Goal: Task Accomplishment & Management: Complete application form

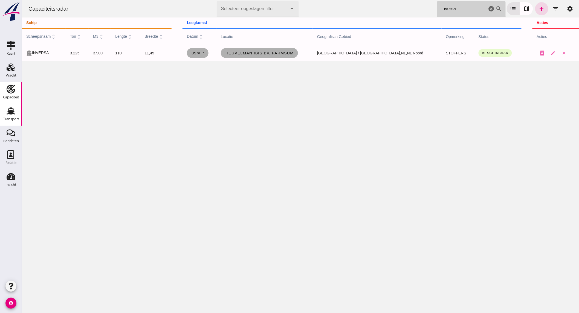
click at [18, 111] on link "Transport Transport" at bounding box center [11, 115] width 22 height 22
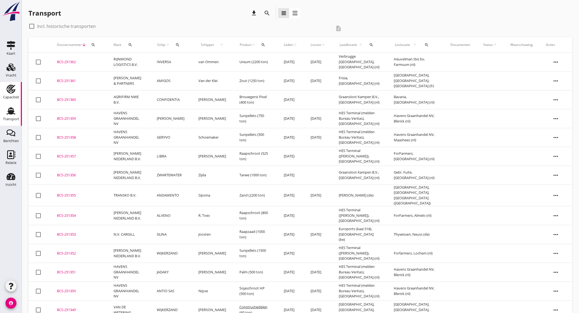
click at [15, 91] on use at bounding box center [11, 89] width 9 height 9
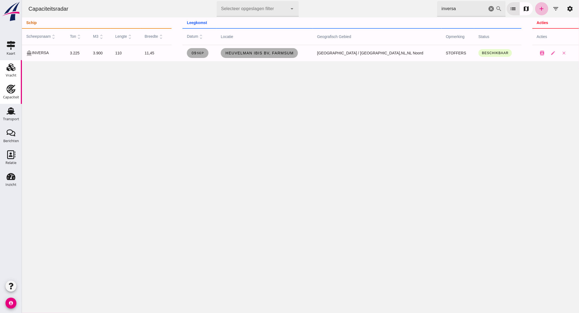
click at [16, 74] on div "Vracht" at bounding box center [11, 76] width 11 height 4
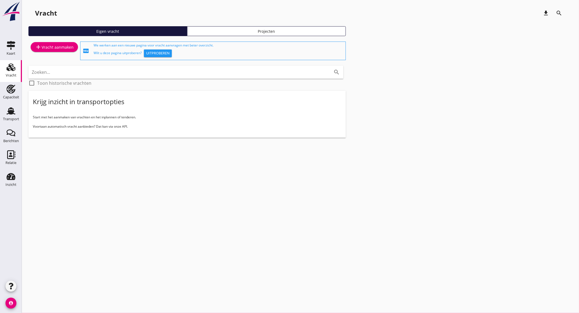
click at [64, 48] on div "add Vracht aanmaken" at bounding box center [54, 47] width 39 height 7
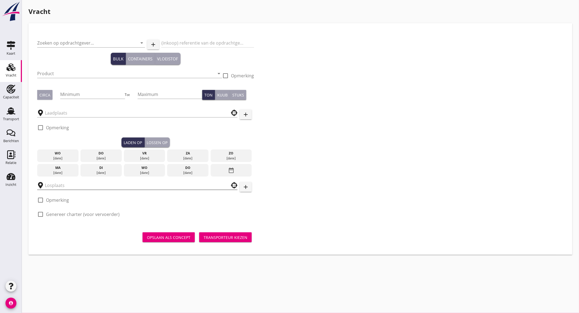
click at [81, 186] on input "text" at bounding box center [133, 185] width 177 height 9
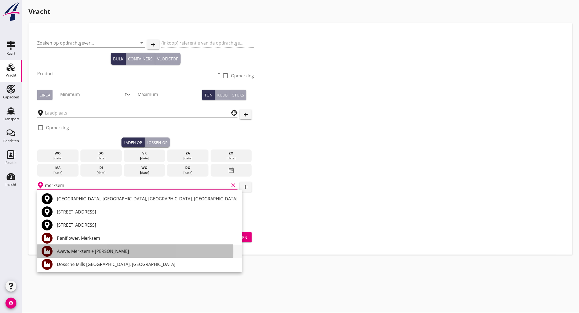
click at [115, 254] on div "Aveve, Merksem + [PERSON_NAME]" at bounding box center [147, 251] width 181 height 7
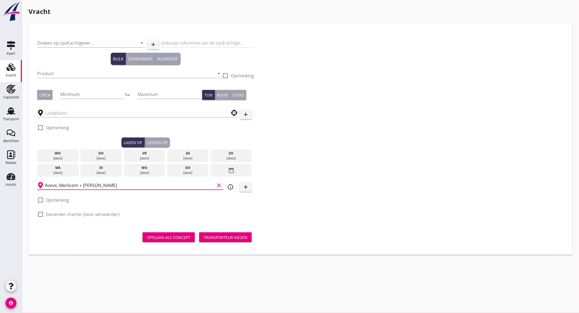
type input "Aveve, Merksem + [PERSON_NAME]"
click at [229, 189] on icon "info_outline" at bounding box center [230, 187] width 7 height 7
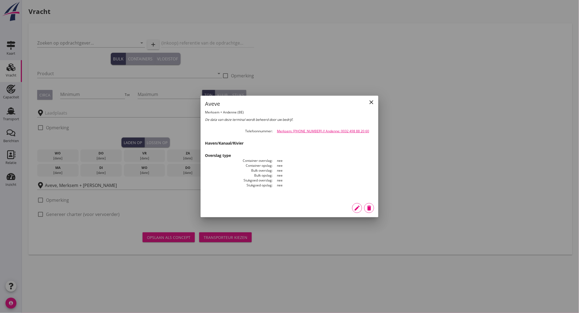
drag, startPoint x: 371, startPoint y: 130, endPoint x: 276, endPoint y: 132, distance: 94.4
click at [276, 132] on dd "Merksem: [PHONE_NUMBER] // Andenne: 0032 498 88 20 60" at bounding box center [324, 131] width 102 height 5
copy link "Merksem: [PHONE_NUMBER] // Andenne: 0032 498 88 20 60"
click at [372, 100] on icon "close" at bounding box center [371, 102] width 7 height 7
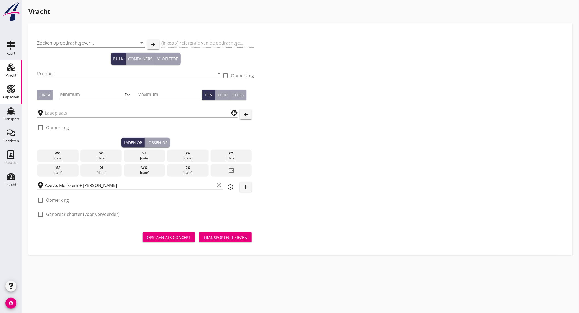
click at [13, 90] on use at bounding box center [11, 89] width 9 height 9
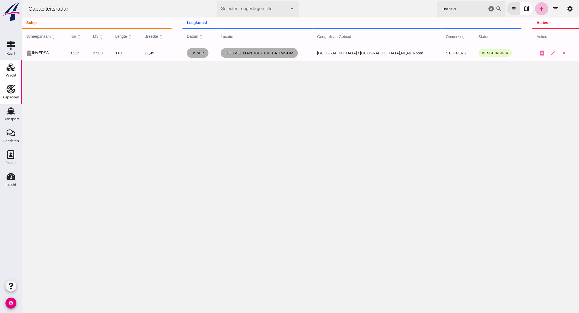
click at [15, 74] on div "Vracht" at bounding box center [11, 76] width 11 height 4
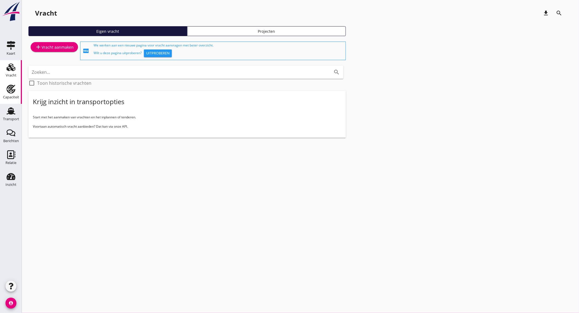
click at [15, 95] on div "Capaciteit" at bounding box center [11, 98] width 16 height 8
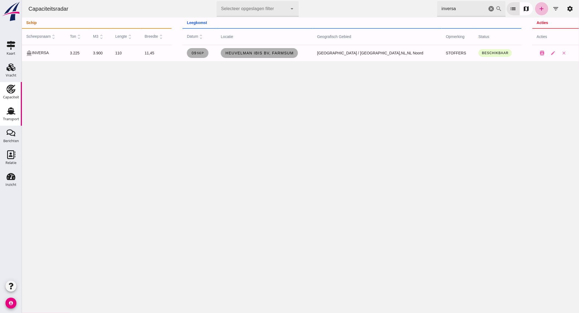
click at [7, 115] on icon "Transport" at bounding box center [11, 111] width 9 height 9
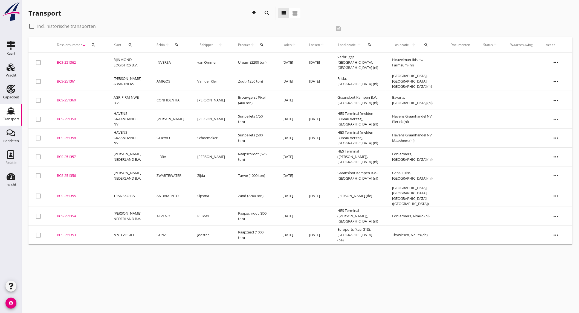
click at [266, 13] on icon "search" at bounding box center [267, 13] width 7 height 7
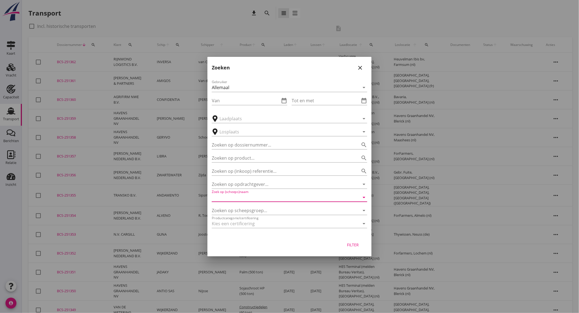
click at [278, 199] on input "Zoek op (scheeps)naam" at bounding box center [282, 197] width 140 height 9
click at [271, 213] on div "ENI: 02004753 (L:58 x B:6.60)" at bounding box center [297, 215] width 131 height 6
click at [352, 244] on div "Filter" at bounding box center [352, 245] width 15 height 6
type input "STERRE DER ZEE"
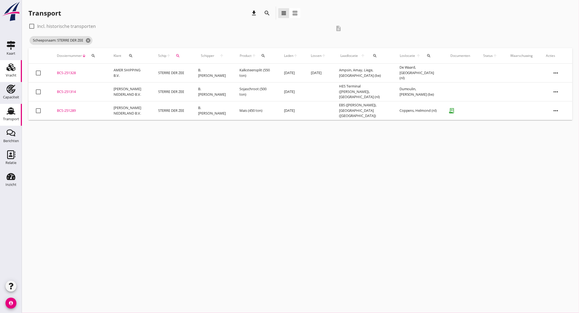
click at [15, 77] on div "Vracht" at bounding box center [11, 76] width 11 height 8
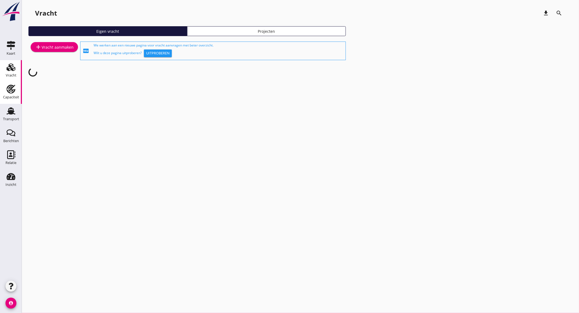
click at [14, 95] on div "Capaciteit" at bounding box center [11, 98] width 16 height 8
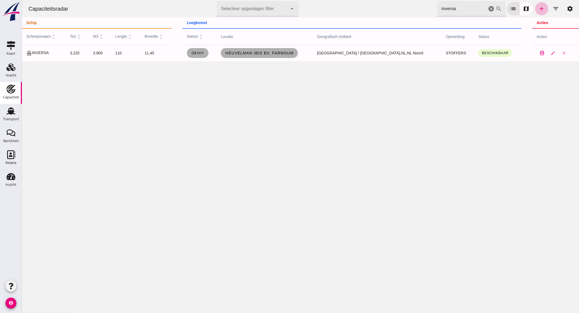
click icon "cancel"
click link "add"
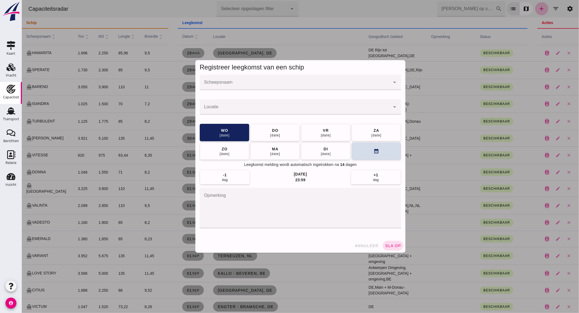
click input "Scheepsnaam"
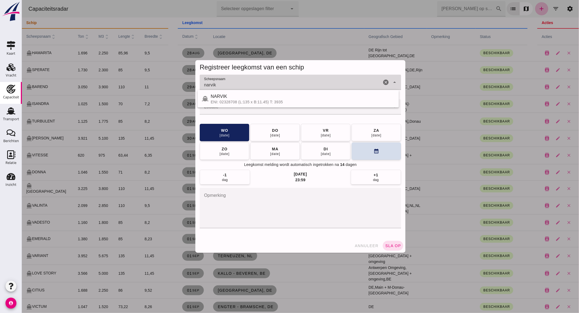
click at [244, 99] on div "NARVIK" at bounding box center [302, 96] width 184 height 7
type input "NARVIK"
click input "Locatie"
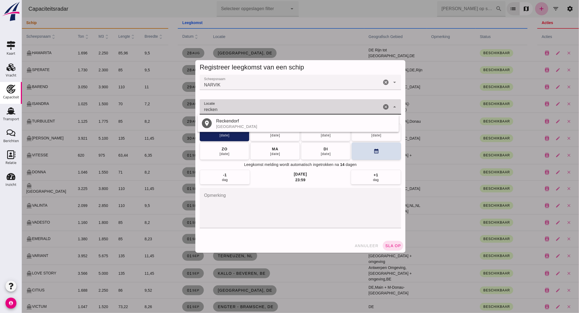
click input "recken"
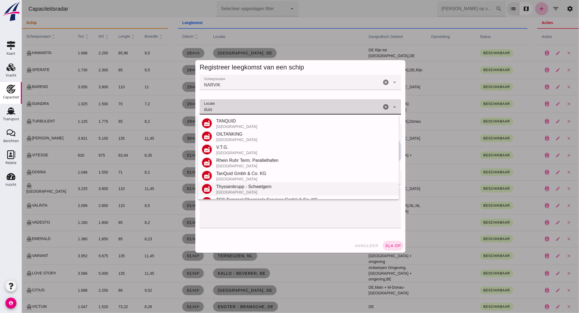
scroll to position [116, 0]
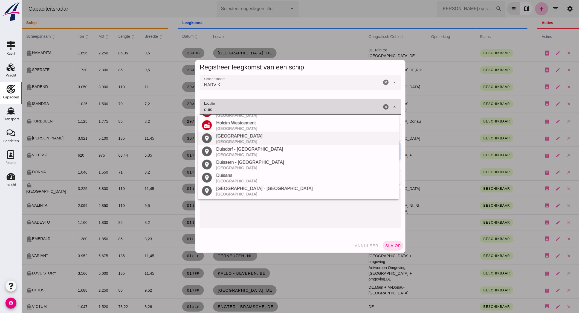
click at [256, 135] on div "[GEOGRAPHIC_DATA]" at bounding box center [305, 136] width 178 height 7
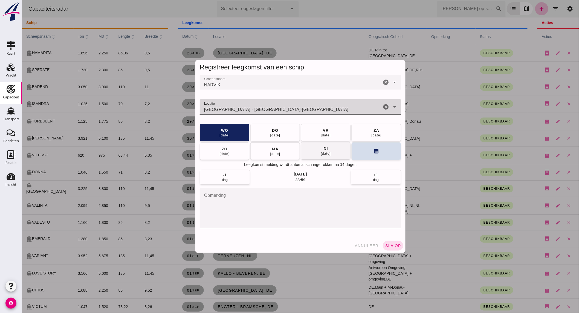
type input "[GEOGRAPHIC_DATA] - [GEOGRAPHIC_DATA]-[GEOGRAPHIC_DATA]"
click span "[DATE]"
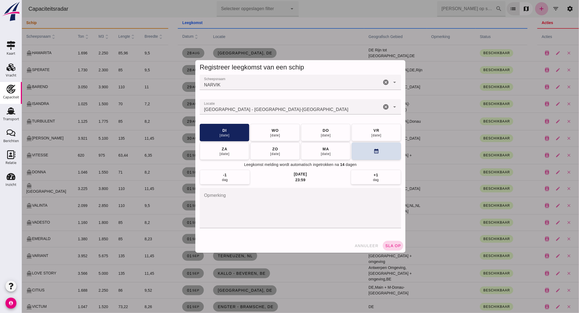
click button "sla op"
